Goal: Information Seeking & Learning: Learn about a topic

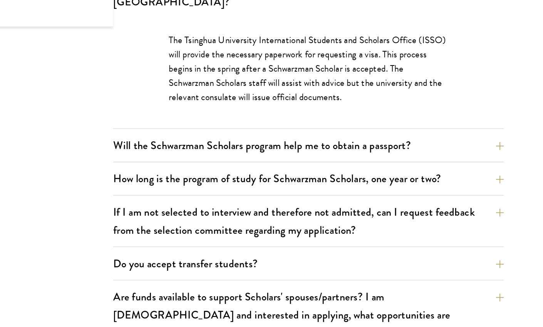
scroll to position [1166, 0]
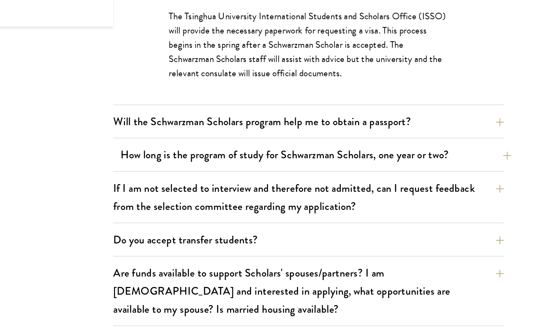
click at [333, 183] on button "How long is the program of study for Schwarzman Scholars, one year or two?" at bounding box center [356, 191] width 307 height 17
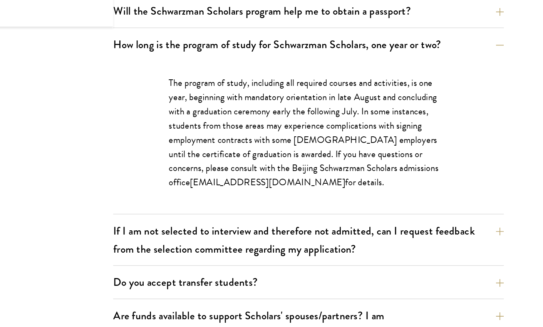
scroll to position [1140, 0]
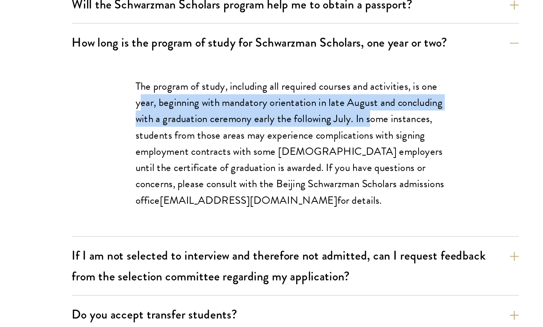
drag, startPoint x: 98, startPoint y: 60, endPoint x: 257, endPoint y: 61, distance: 158.9
click at [257, 156] on p "The program of study, including all required courses and activities, is one yea…" at bounding box center [350, 201] width 219 height 90
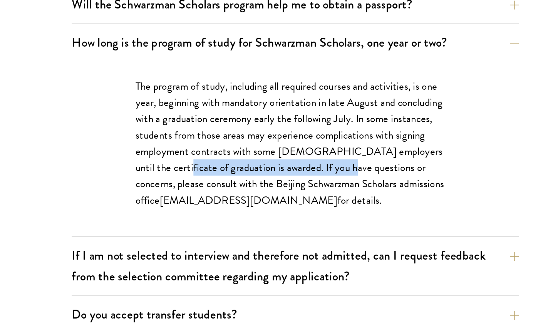
drag, startPoint x: 105, startPoint y: 95, endPoint x: 226, endPoint y: 97, distance: 121.2
click at [241, 156] on p "The program of study, including all required courses and activities, is one yea…" at bounding box center [350, 201] width 219 height 90
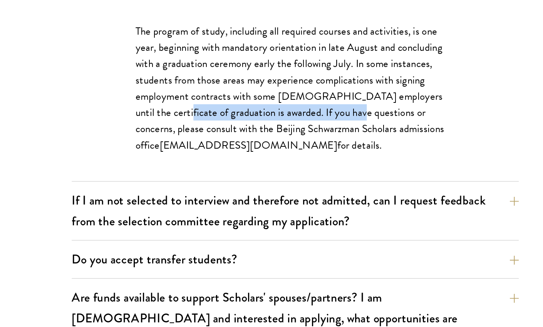
scroll to position [1192, 0]
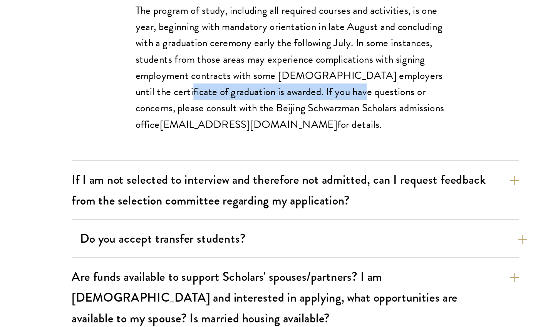
click at [203, 257] on button "Do you accept transfer students?" at bounding box center [356, 265] width 307 height 17
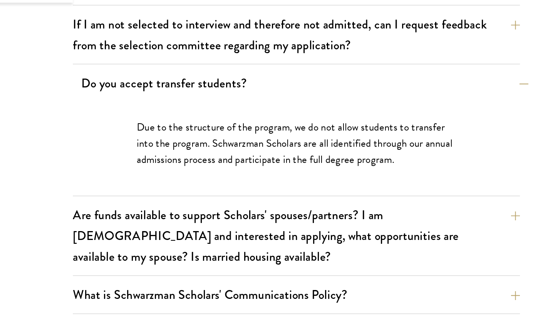
click at [203, 137] on button "Do you accept transfer students?" at bounding box center [356, 145] width 307 height 17
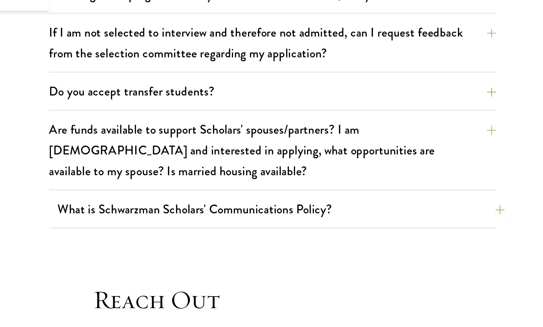
click at [203, 218] on button "What is Schwarzman Scholars' Communications Policy?" at bounding box center [356, 226] width 307 height 17
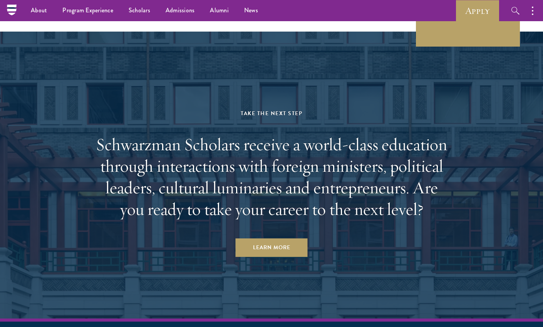
scroll to position [2018, 0]
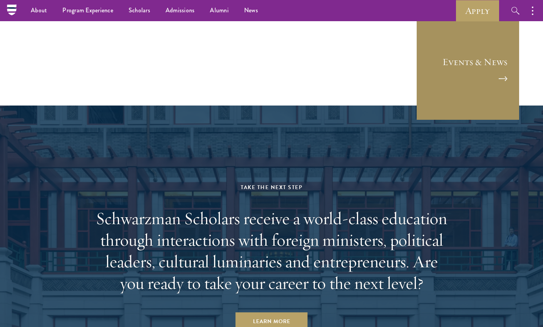
click at [455, 48] on link "Events & News" at bounding box center [468, 69] width 104 height 104
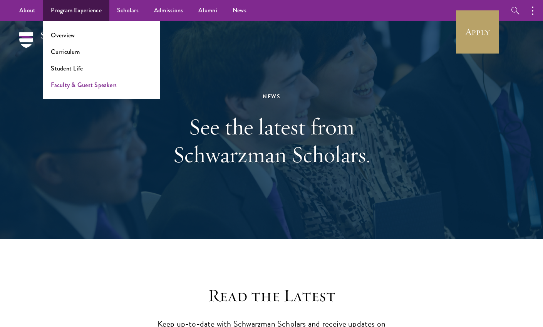
click at [85, 87] on link "Faculty & Guest Speakers" at bounding box center [84, 84] width 66 height 9
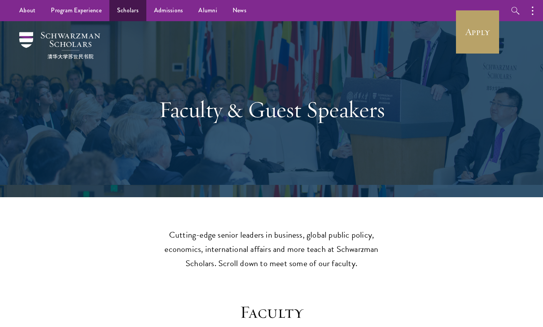
click at [131, 11] on link "Scholars" at bounding box center [127, 10] width 37 height 21
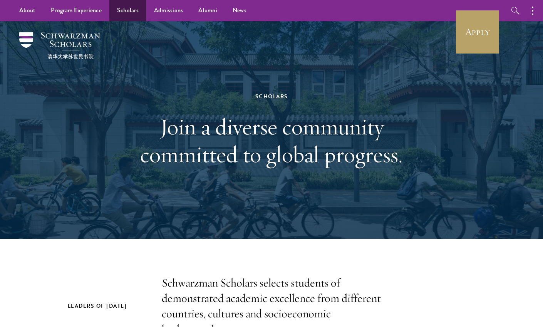
click at [124, 10] on link "Scholars" at bounding box center [127, 10] width 37 height 21
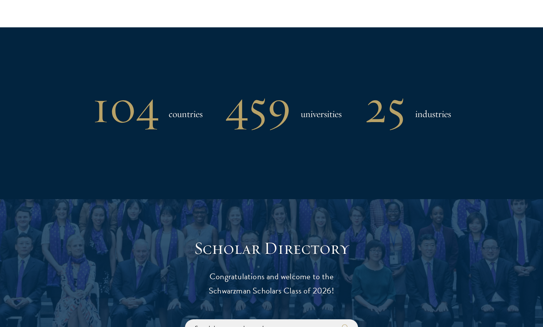
scroll to position [844, 0]
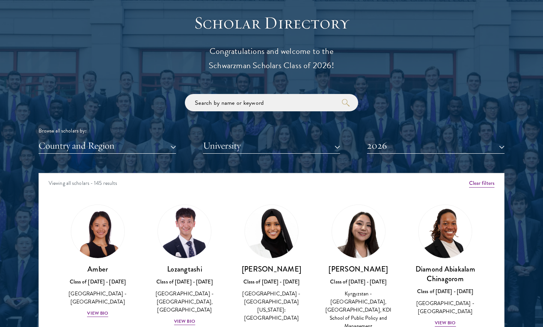
click at [145, 143] on button "Country and Region" at bounding box center [106, 146] width 137 height 16
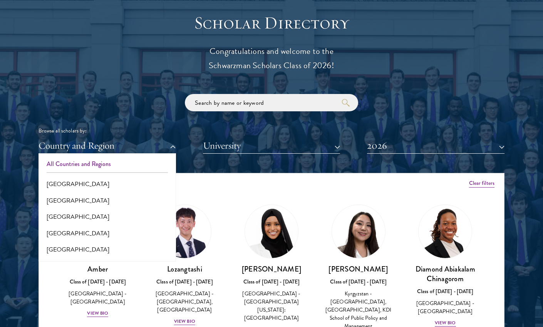
click at [107, 164] on button "All Countries and Regions" at bounding box center [107, 164] width 133 height 16
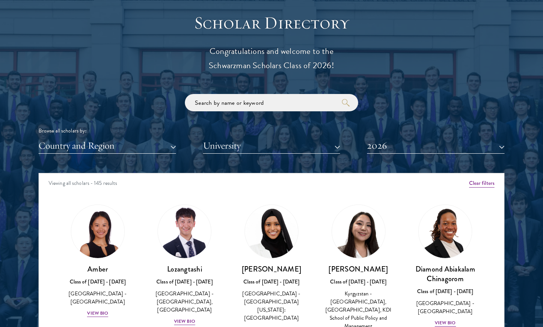
click at [101, 146] on button "Country and Region" at bounding box center [106, 146] width 137 height 16
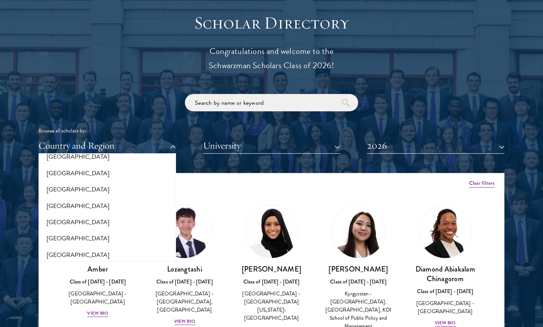
scroll to position [497, 0]
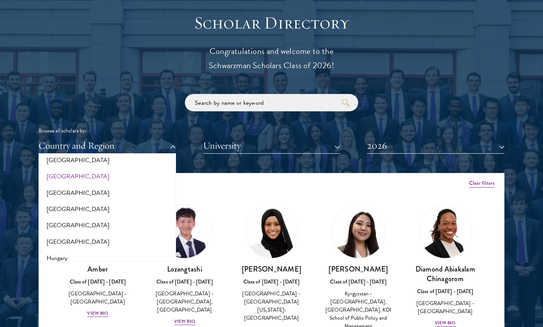
click at [65, 170] on button "[GEOGRAPHIC_DATA]" at bounding box center [107, 176] width 133 height 16
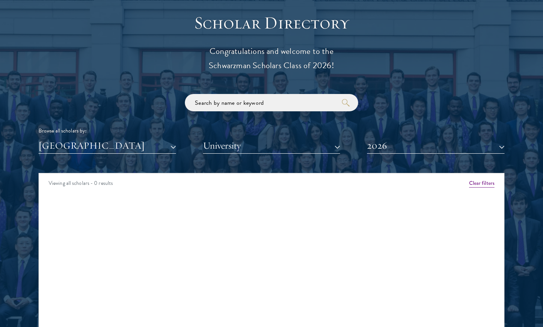
click at [403, 142] on button "2026" at bounding box center [435, 146] width 137 height 16
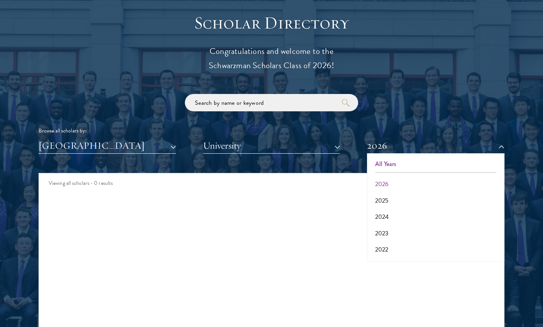
click at [396, 159] on button "All Years" at bounding box center [435, 164] width 133 height 16
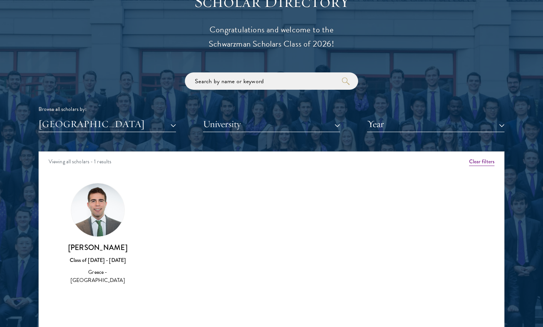
scroll to position [871, 0]
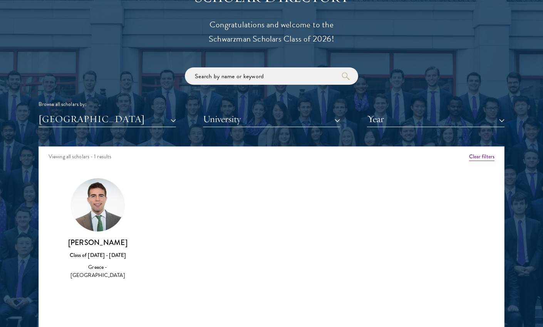
click at [133, 117] on button "[GEOGRAPHIC_DATA]" at bounding box center [106, 119] width 137 height 16
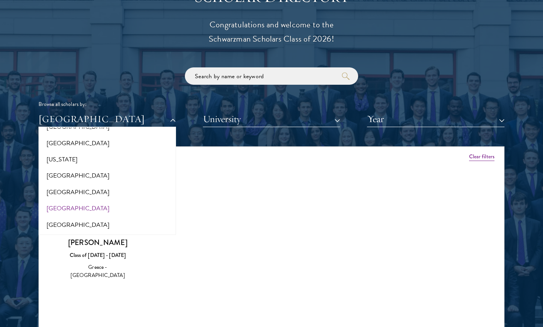
scroll to position [427, 0]
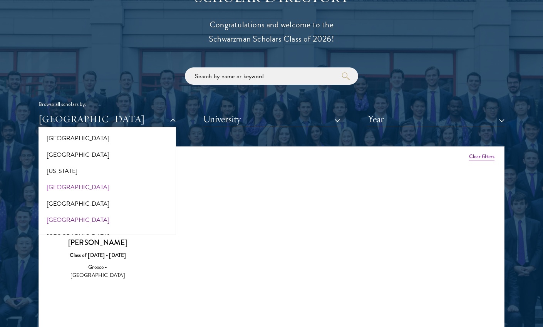
click at [72, 179] on button "[GEOGRAPHIC_DATA]" at bounding box center [107, 187] width 133 height 16
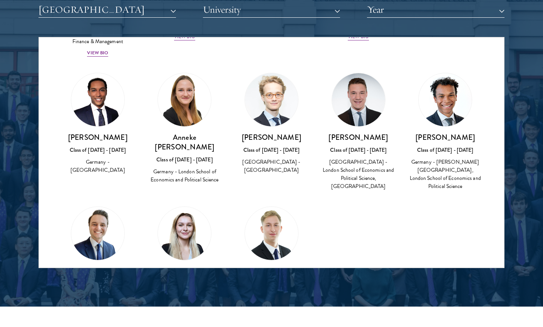
scroll to position [360, 0]
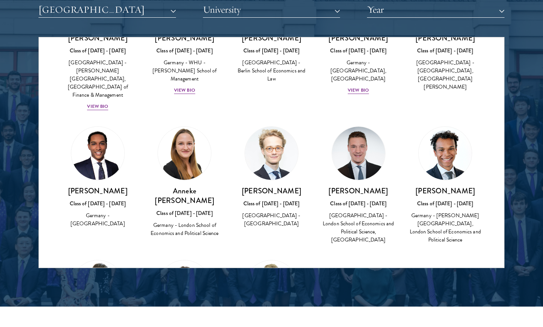
click at [109, 3] on button "[GEOGRAPHIC_DATA]" at bounding box center [106, 10] width 137 height 16
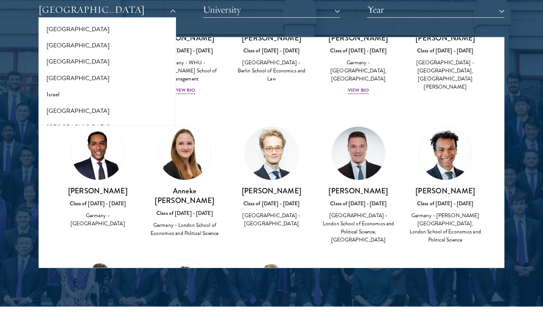
scroll to position [606, 0]
click at [55, 103] on button "[GEOGRAPHIC_DATA]" at bounding box center [107, 111] width 133 height 16
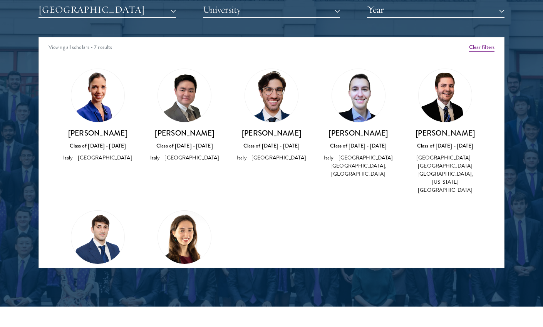
click at [119, 4] on button "[GEOGRAPHIC_DATA]" at bounding box center [106, 10] width 137 height 16
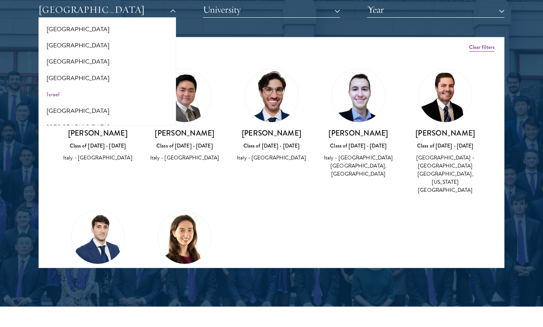
scroll to position [632, 0]
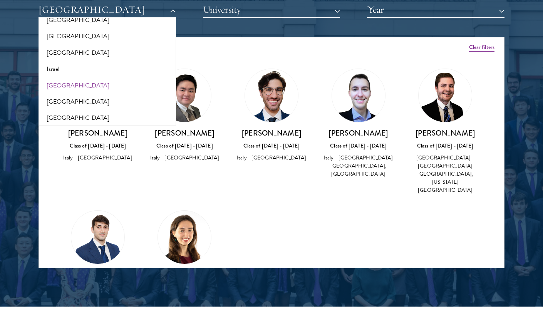
click at [70, 78] on button "[GEOGRAPHIC_DATA]" at bounding box center [107, 85] width 133 height 16
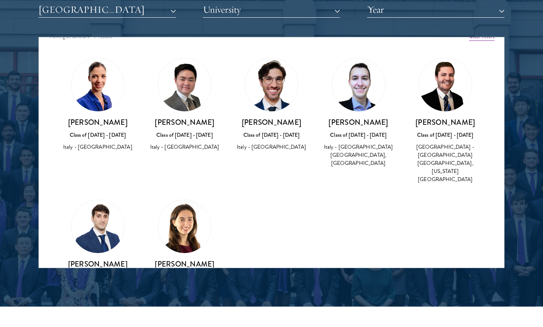
scroll to position [15, 0]
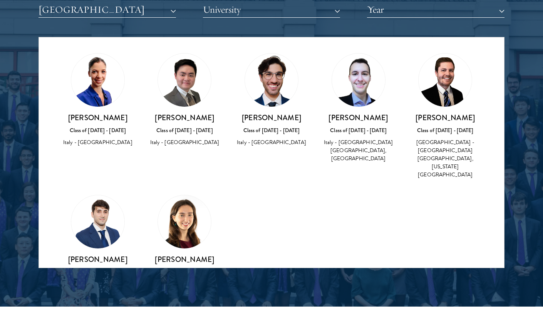
click at [131, 10] on button "[GEOGRAPHIC_DATA]" at bounding box center [106, 10] width 137 height 16
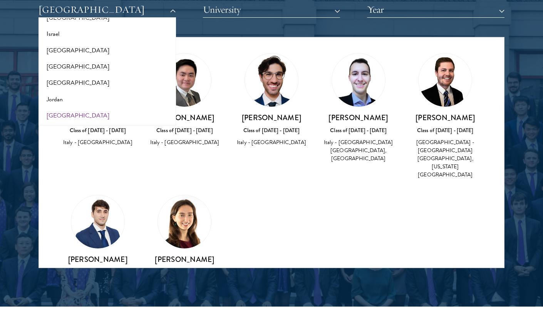
scroll to position [670, 0]
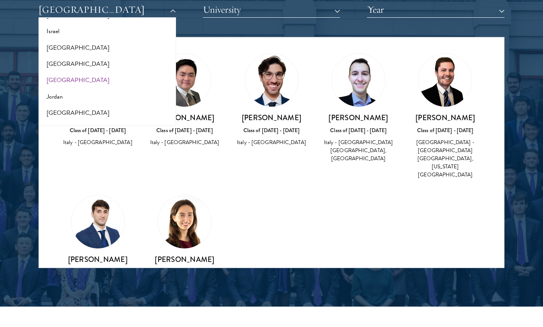
click at [80, 72] on button "[GEOGRAPHIC_DATA]" at bounding box center [107, 80] width 133 height 16
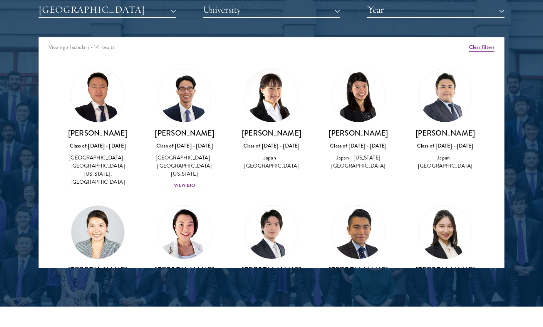
click at [137, 11] on button "[GEOGRAPHIC_DATA]" at bounding box center [106, 10] width 137 height 16
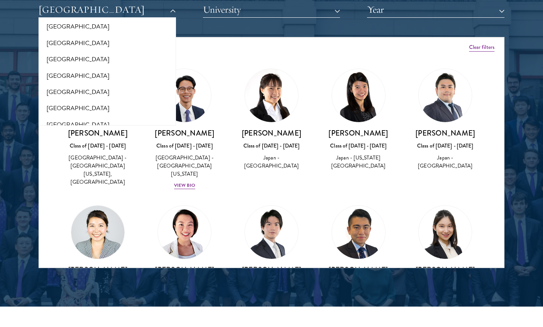
scroll to position [858, 0]
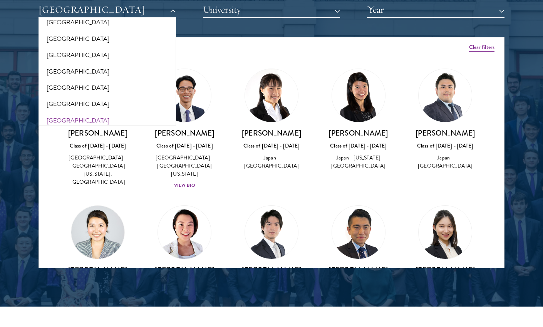
click at [81, 112] on button "[GEOGRAPHIC_DATA]" at bounding box center [107, 120] width 133 height 16
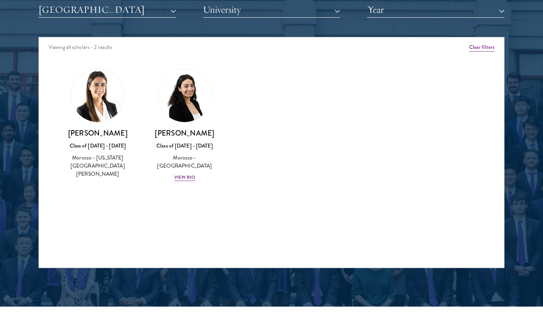
click at [146, 7] on button "[GEOGRAPHIC_DATA]" at bounding box center [106, 10] width 137 height 16
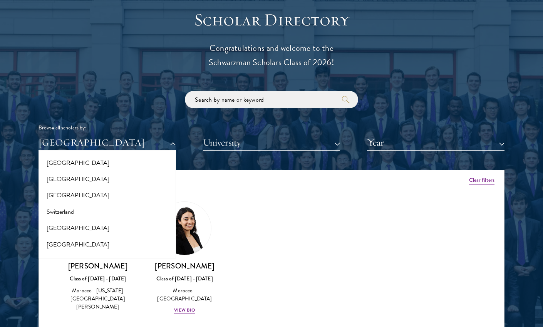
scroll to position [1400, 0]
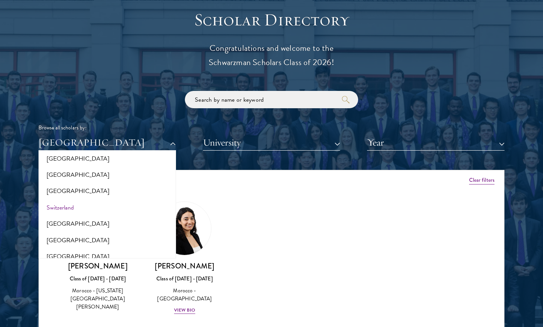
click at [77, 199] on button "Switzerland" at bounding box center [107, 207] width 133 height 16
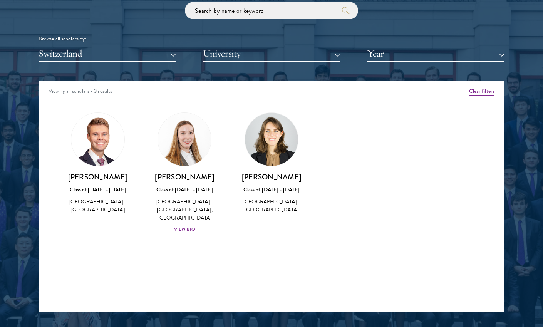
scroll to position [937, 0]
